Goal: Transaction & Acquisition: Purchase product/service

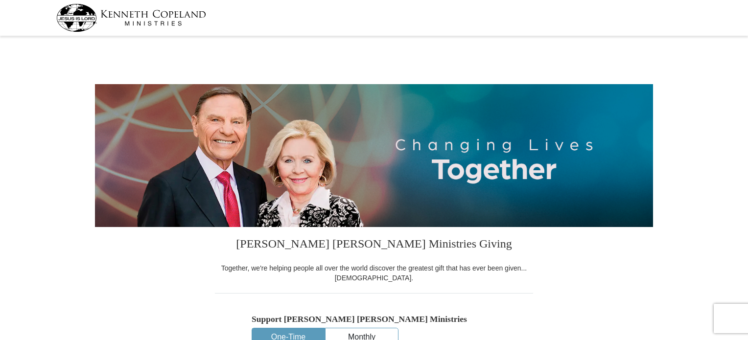
select select "FL"
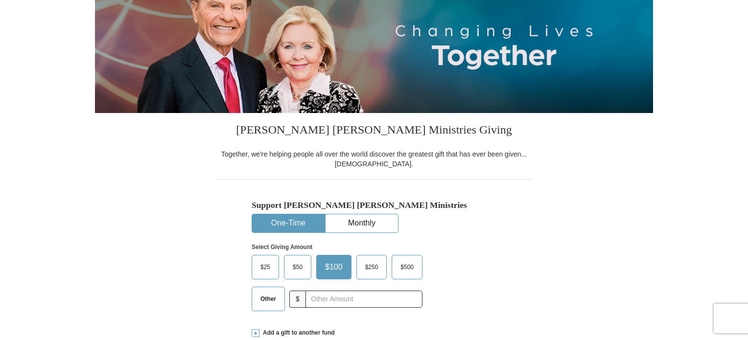
click at [288, 217] on button "One-Time" at bounding box center [288, 223] width 72 height 18
click at [297, 265] on span "$50" at bounding box center [298, 267] width 20 height 15
click at [0, 0] on input "$50" at bounding box center [0, 0] width 0 height 0
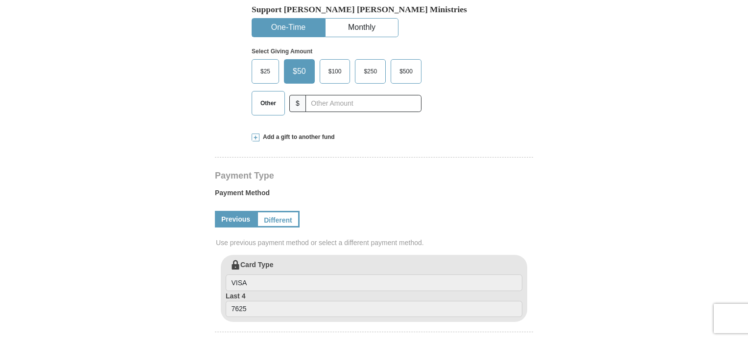
scroll to position [326, 0]
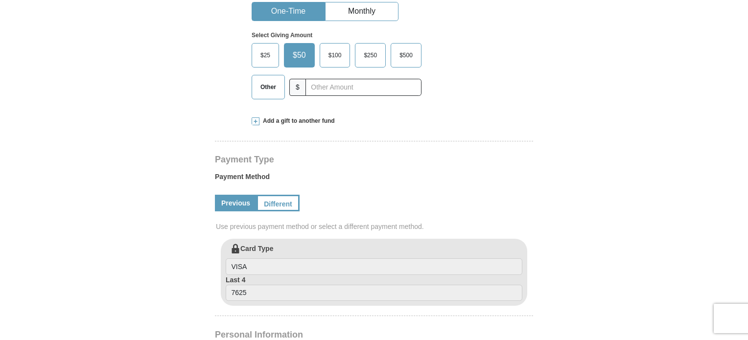
click at [225, 198] on link "Previous" at bounding box center [236, 203] width 42 height 17
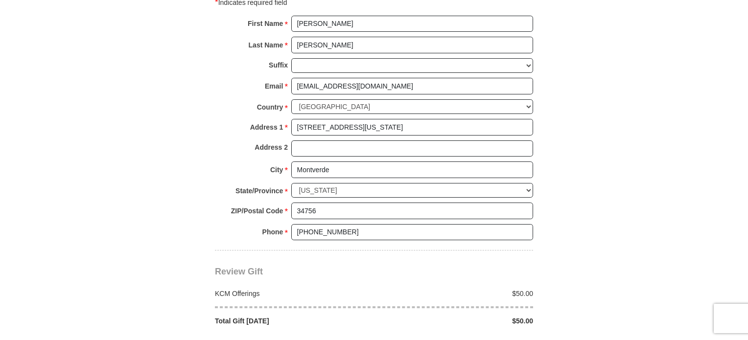
scroll to position [734, 0]
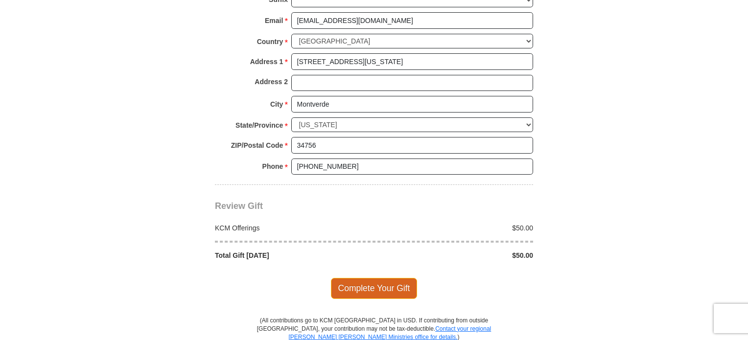
click at [383, 278] on span "Complete Your Gift" at bounding box center [374, 288] width 87 height 21
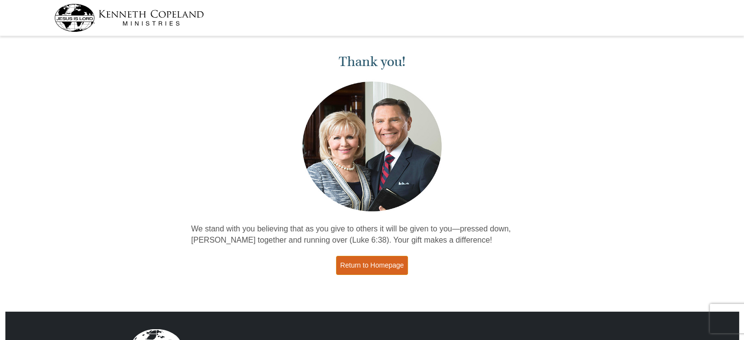
click at [382, 260] on link "Return to Homepage" at bounding box center [372, 265] width 72 height 19
